Goal: Task Accomplishment & Management: Manage account settings

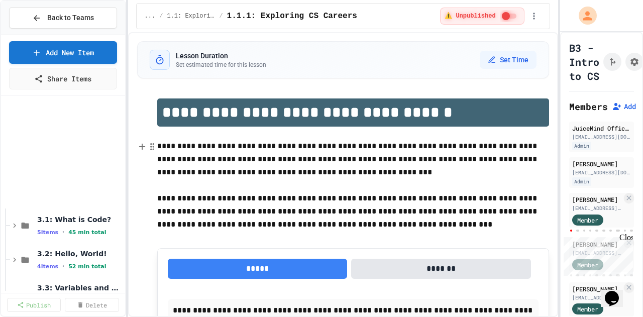
scroll to position [151, 0]
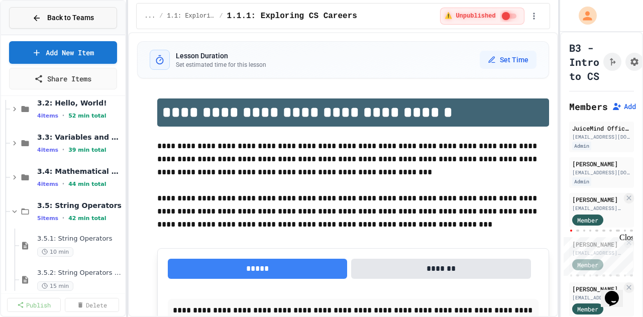
click at [68, 16] on span "Back to Teams" at bounding box center [70, 18] width 47 height 11
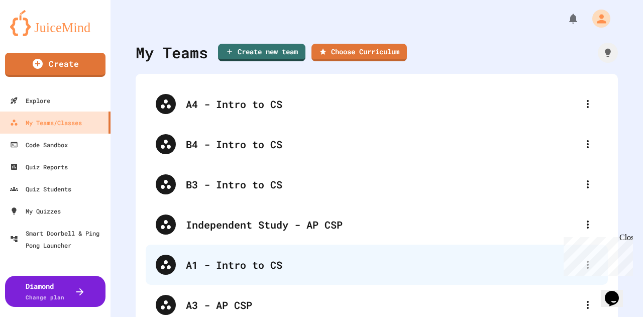
click at [215, 260] on div "A1 - Intro to CS" at bounding box center [382, 264] width 392 height 15
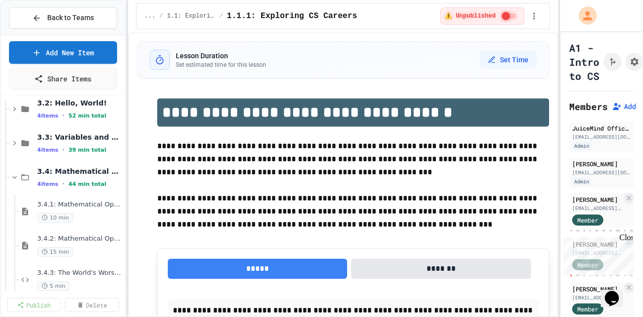
scroll to position [201, 0]
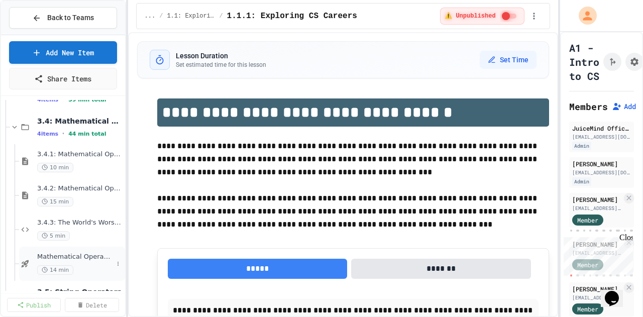
click at [70, 260] on span "Mathematical Operators - Quiz" at bounding box center [75, 257] width 76 height 9
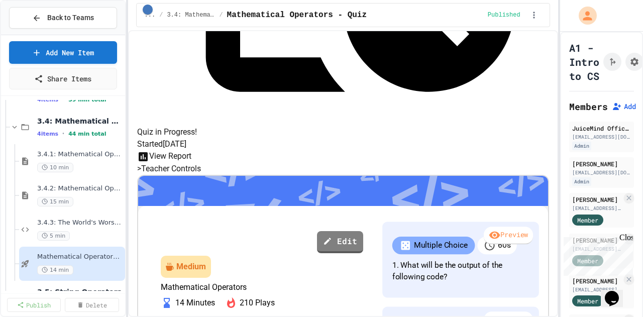
scroll to position [552, 0]
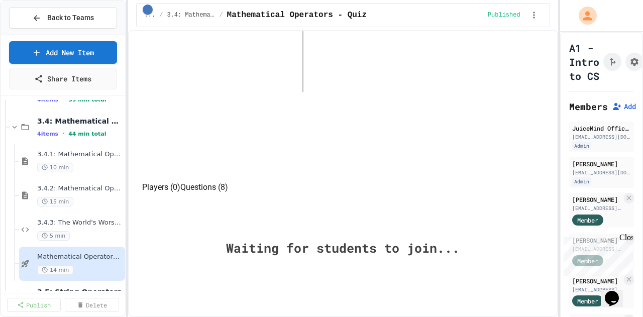
scroll to position [552, 0]
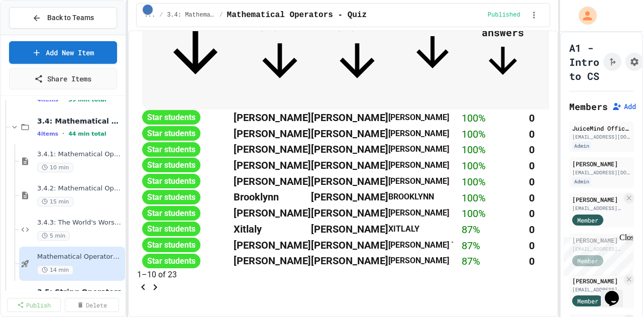
click at [377, 70] on span "Last Name" at bounding box center [357, 45] width 52 height 83
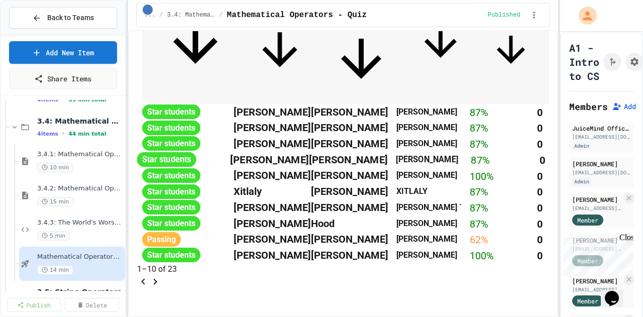
scroll to position [783, 0]
click at [161, 276] on icon "Go to next page" at bounding box center [155, 282] width 12 height 12
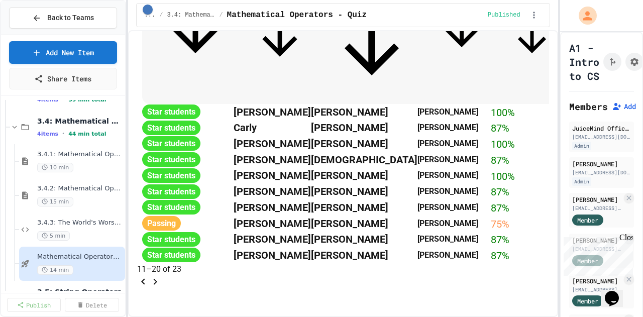
click at [161, 276] on icon "Go to next page" at bounding box center [155, 282] width 12 height 12
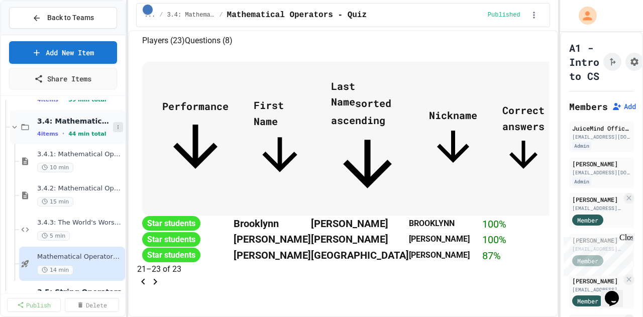
click at [115, 126] on icon at bounding box center [118, 127] width 6 height 6
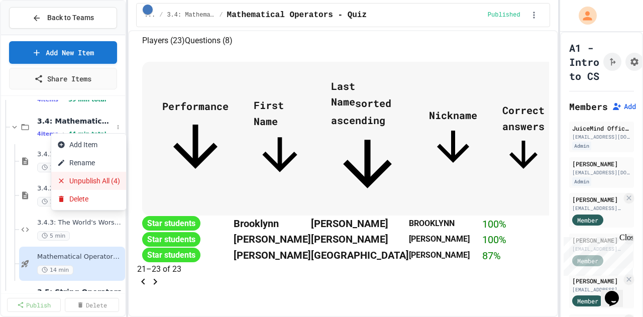
click at [101, 179] on button "Unpublish All (4)" at bounding box center [88, 181] width 75 height 18
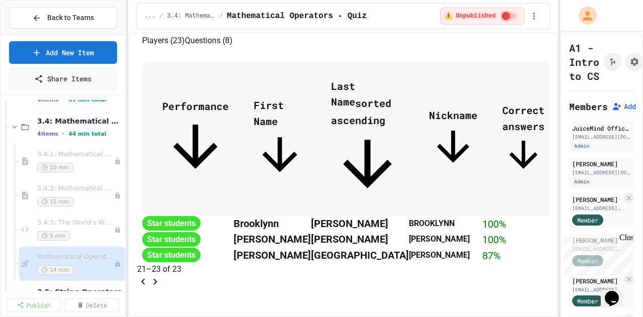
scroll to position [537, 0]
click at [52, 119] on span "3.4: Mathematical Operators" at bounding box center [75, 120] width 76 height 9
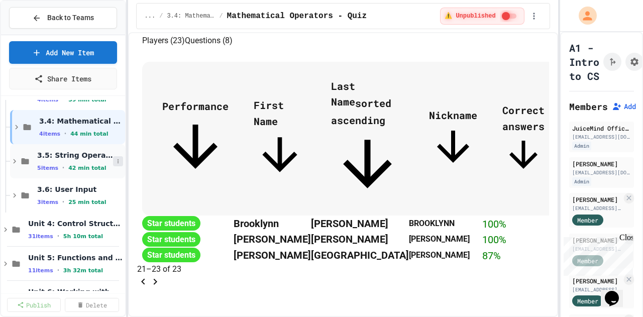
click at [115, 159] on icon at bounding box center [118, 161] width 6 height 6
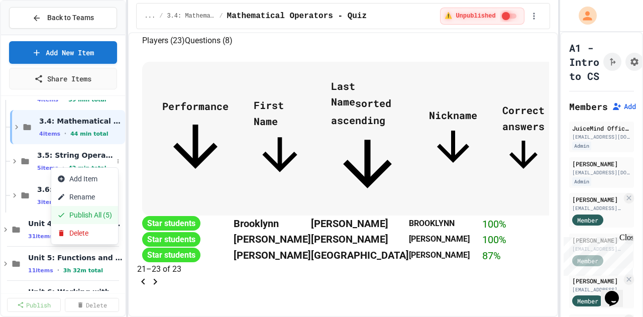
click at [94, 214] on button "Publish All (5)" at bounding box center [84, 215] width 67 height 18
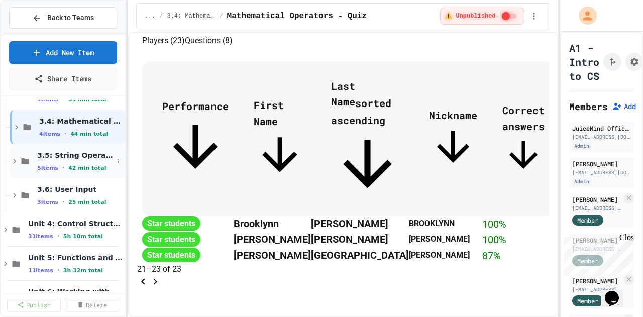
click at [66, 157] on span "3.5: String Operators" at bounding box center [75, 155] width 76 height 9
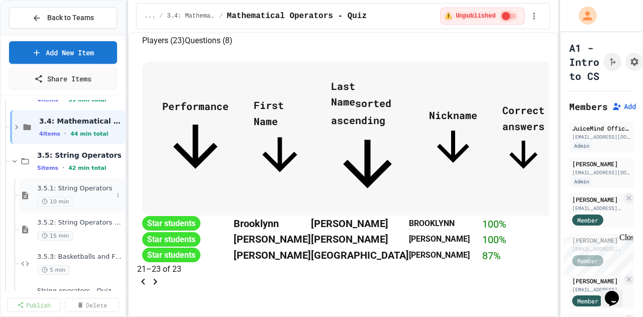
click at [65, 191] on span "3.5.1: String Operators" at bounding box center [75, 188] width 76 height 9
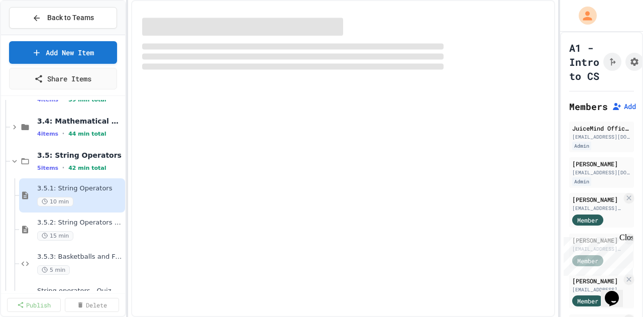
select select "***"
select select "*******"
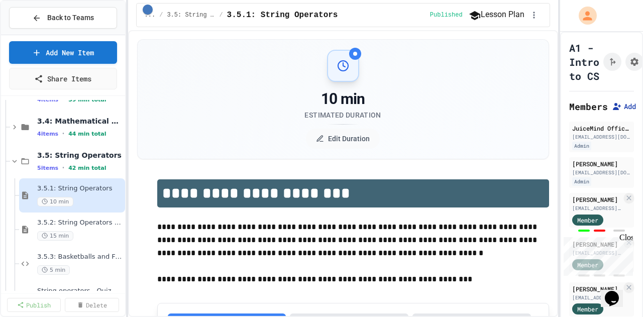
click at [618, 104] on icon at bounding box center [617, 106] width 10 height 10
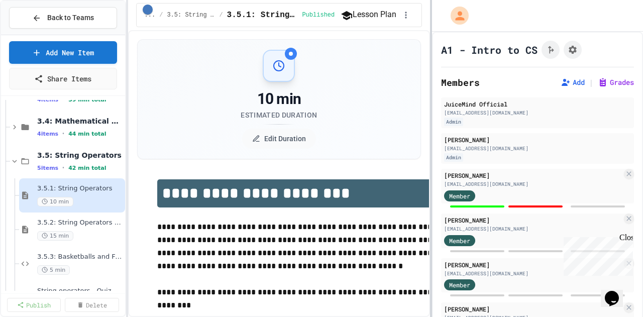
click at [430, 149] on div at bounding box center [431, 158] width 2 height 317
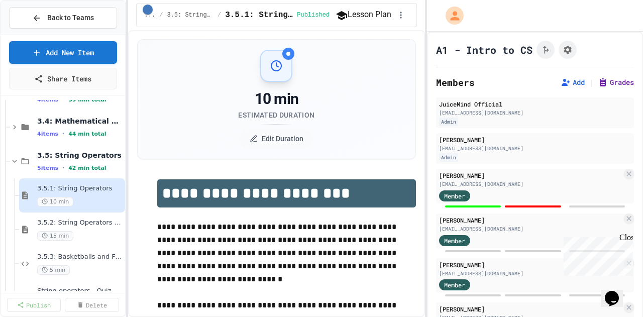
click at [606, 85] on button "Grades" at bounding box center [616, 82] width 36 height 10
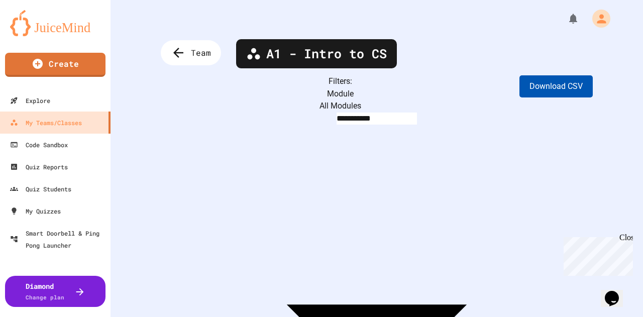
click at [548, 88] on button "Download CSV" at bounding box center [555, 86] width 73 height 22
click at [195, 58] on span "Team" at bounding box center [202, 52] width 22 height 13
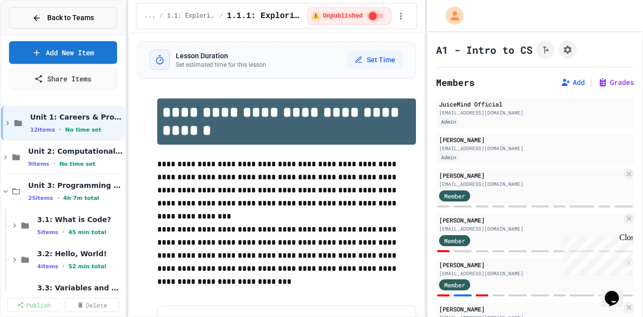
click at [44, 21] on div "Back to Teams" at bounding box center [63, 18] width 62 height 11
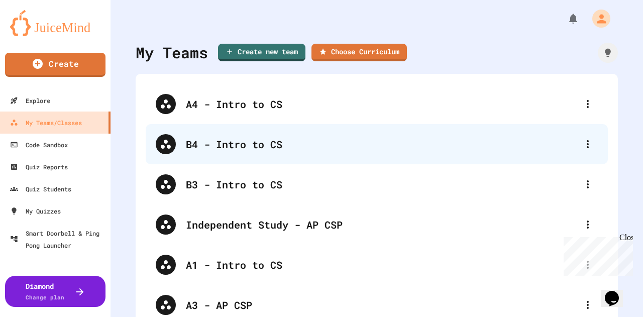
click at [259, 154] on div "B4 - Intro to CS" at bounding box center [377, 144] width 462 height 40
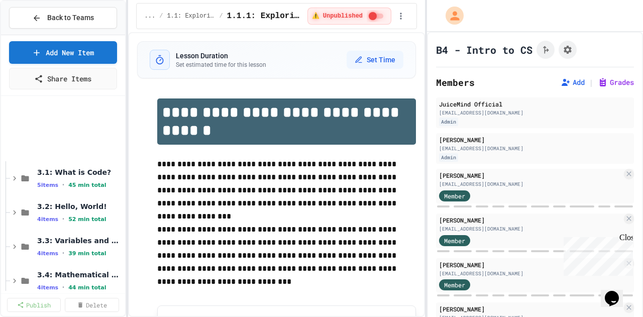
scroll to position [151, 0]
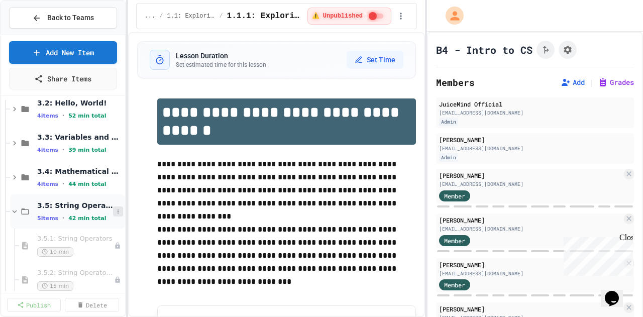
click at [115, 211] on icon at bounding box center [118, 211] width 6 height 6
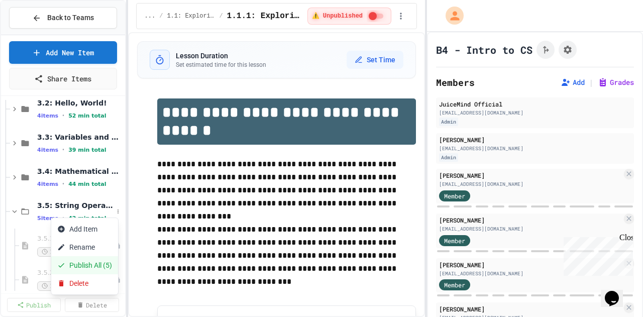
click at [86, 265] on button "Publish All (5)" at bounding box center [84, 265] width 67 height 18
